Goal: Task Accomplishment & Management: Complete application form

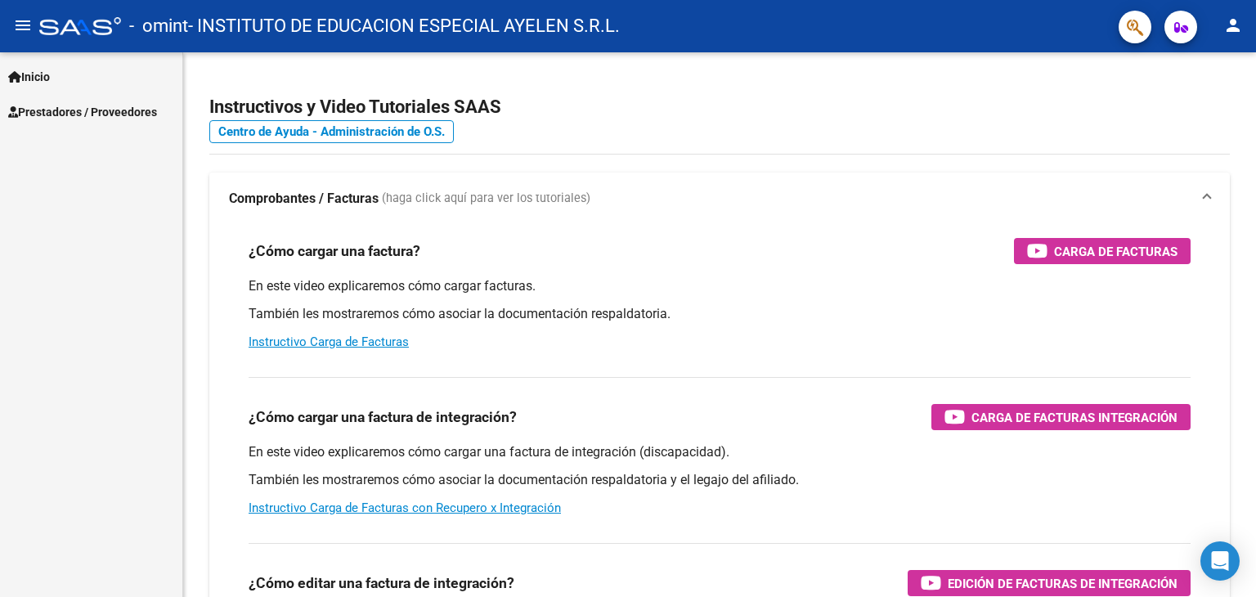
click at [78, 115] on span "Prestadores / Proveedores" at bounding box center [82, 112] width 149 height 18
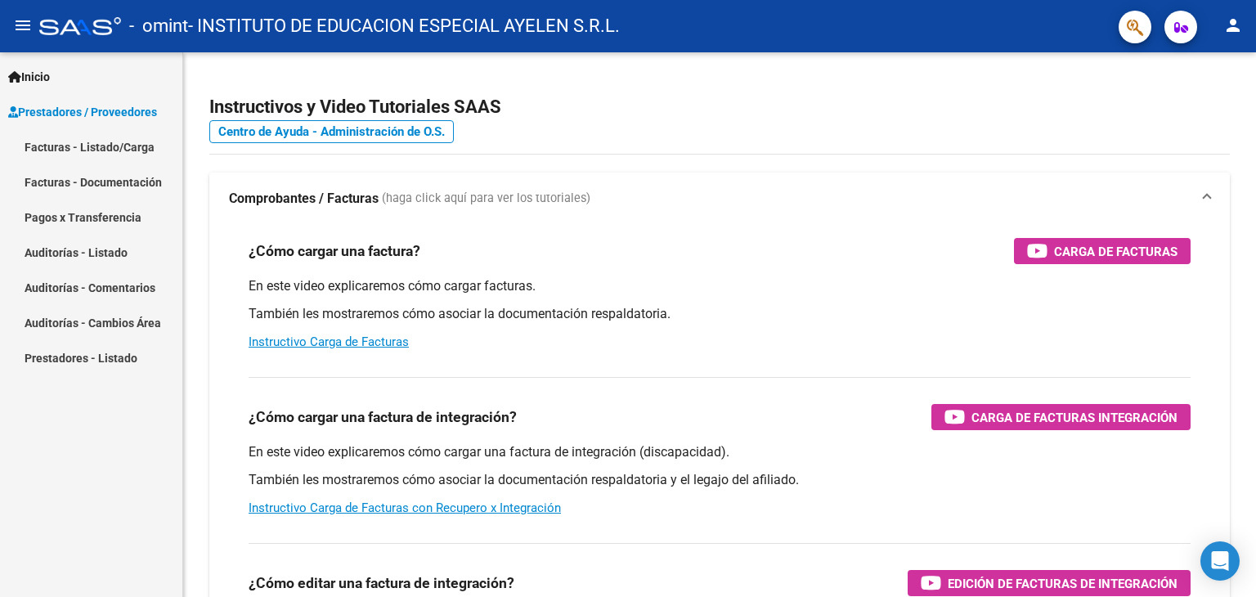
click at [88, 143] on link "Facturas - Listado/Carga" at bounding box center [91, 146] width 182 height 35
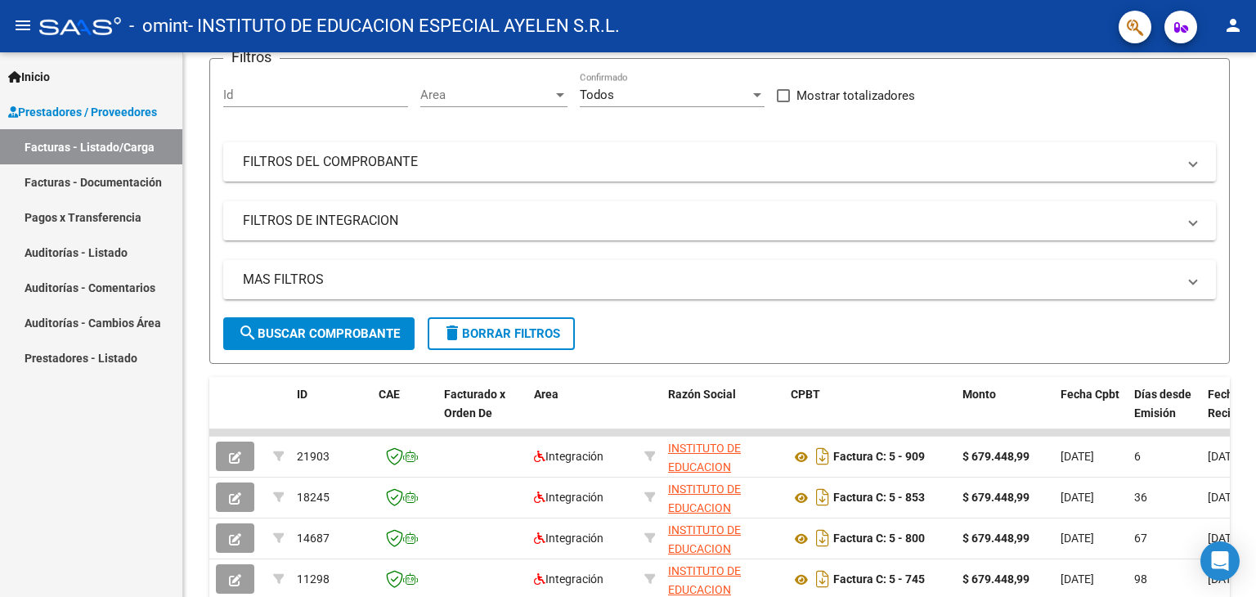
scroll to position [141, 0]
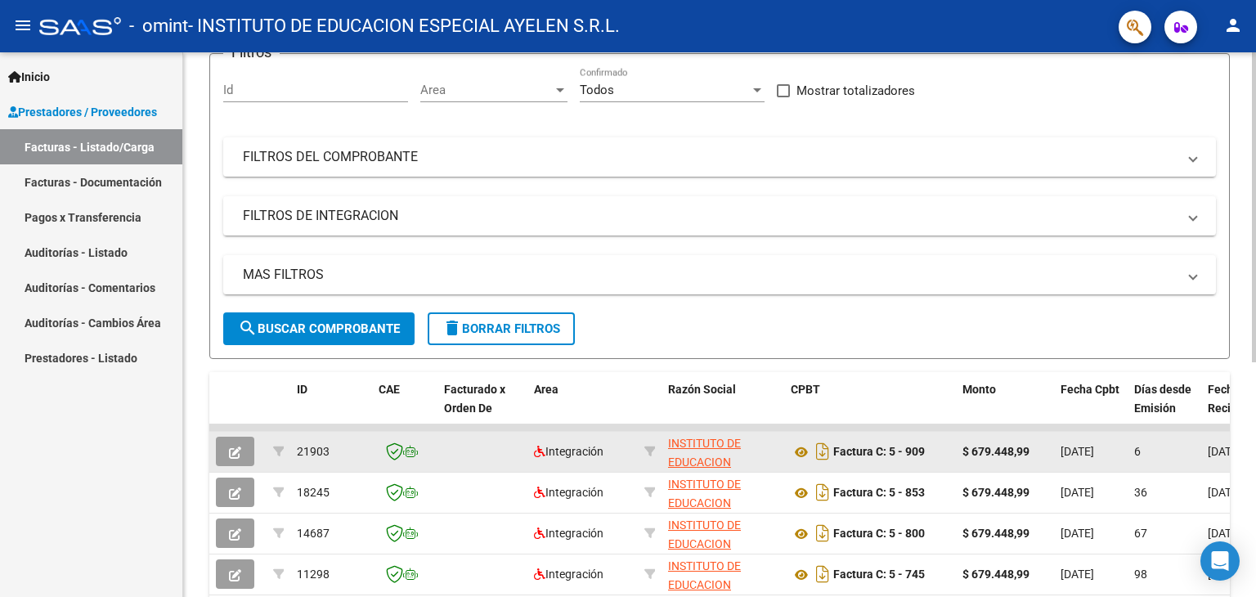
click at [240, 448] on icon "button" at bounding box center [235, 452] width 12 height 12
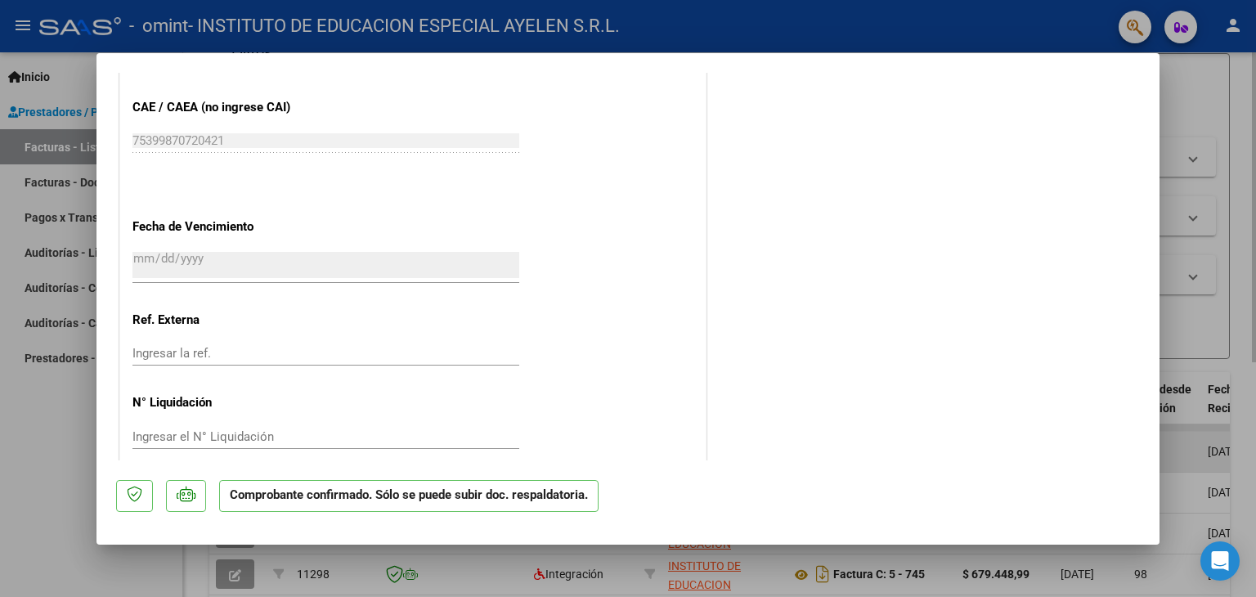
scroll to position [1161, 0]
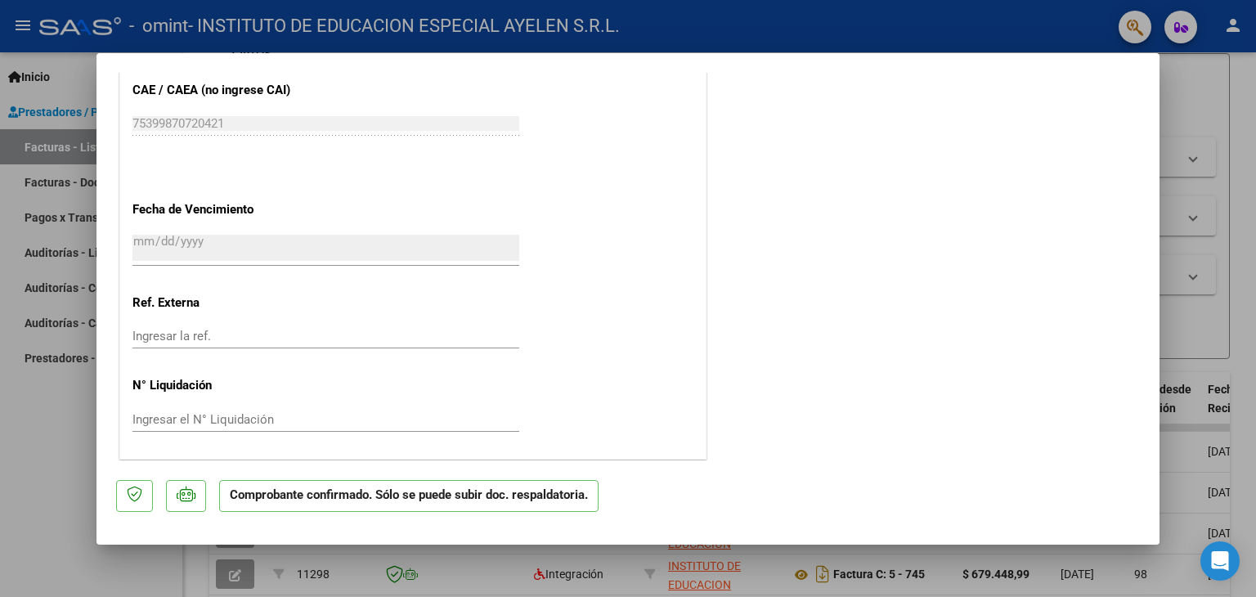
click at [51, 423] on div at bounding box center [628, 298] width 1256 height 597
type input "$ 0,00"
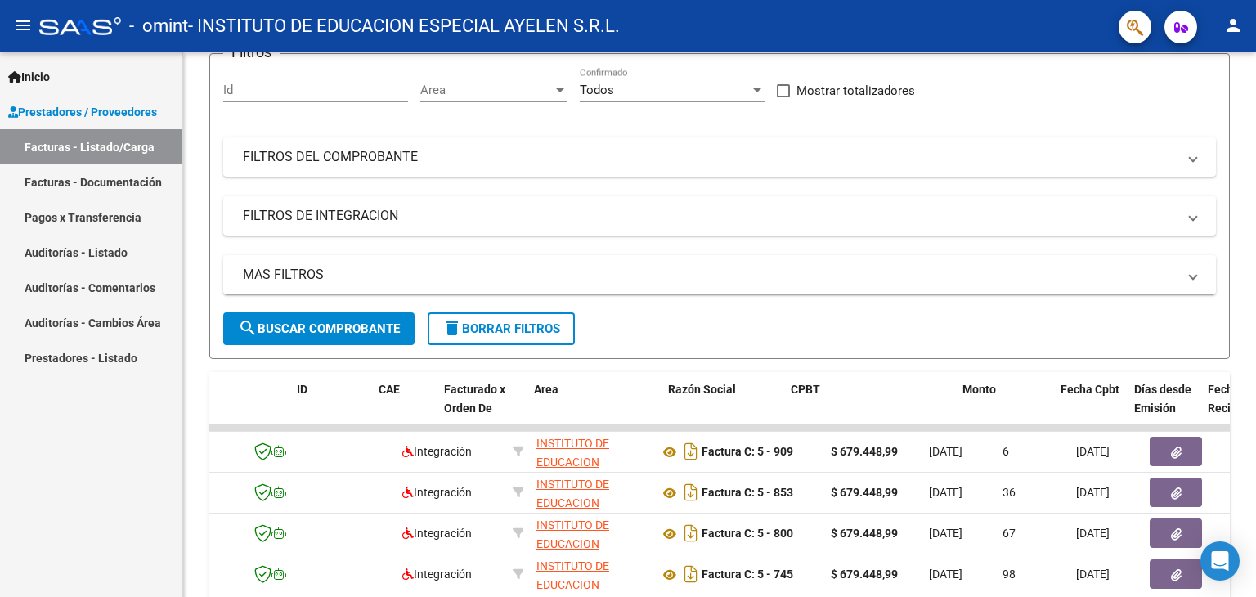
scroll to position [0, 0]
